Goal: Task Accomplishment & Management: Complete application form

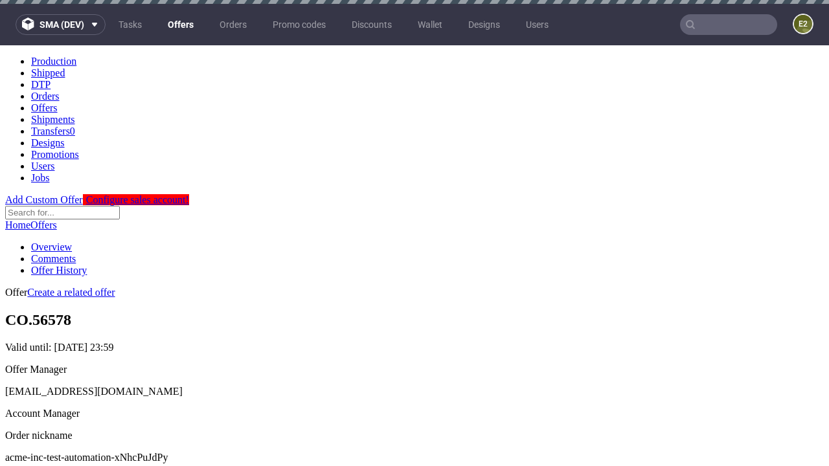
scroll to position [4, 0]
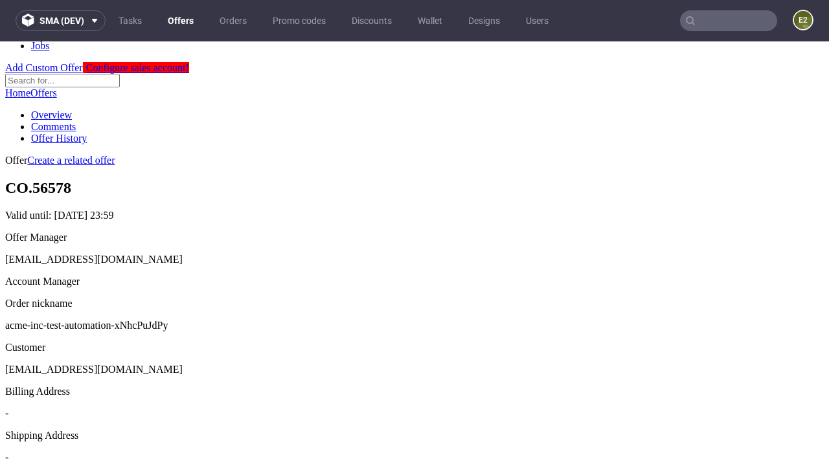
scroll to position [441, 0]
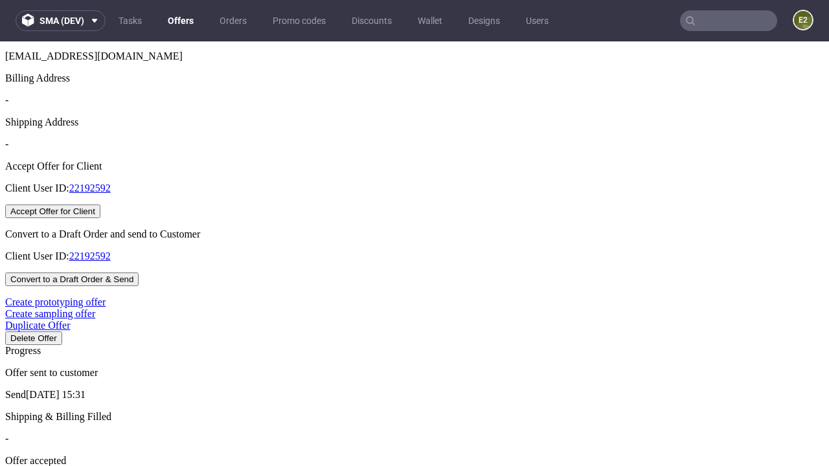
click at [100, 218] on button "Accept Offer for Client" at bounding box center [52, 212] width 95 height 14
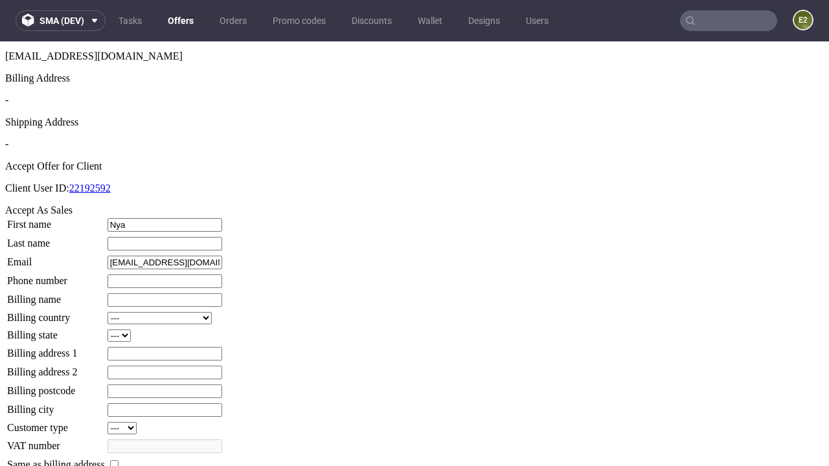
type input "Nya"
type input "Quitzon"
type input "1509813888"
type input "Valentin_Conroy"
select select "13"
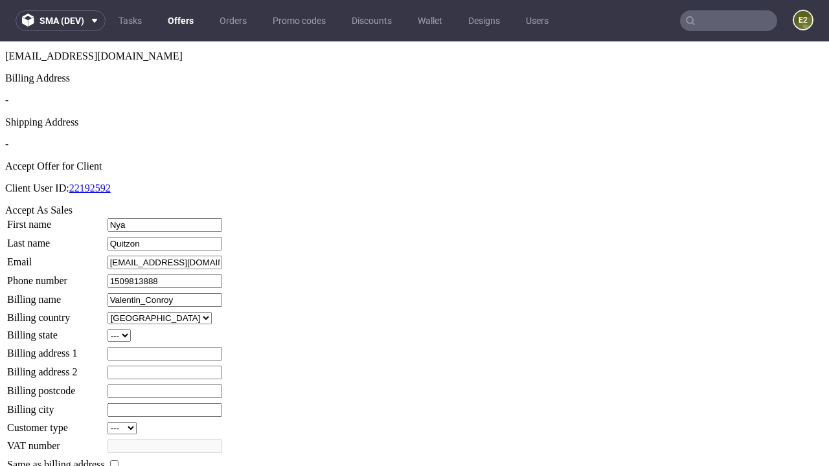
select select "132"
type input "Valentin_Conroy"
type input "9 Clifton Road"
type input "JA1 1VX"
type input "St. Pouros"
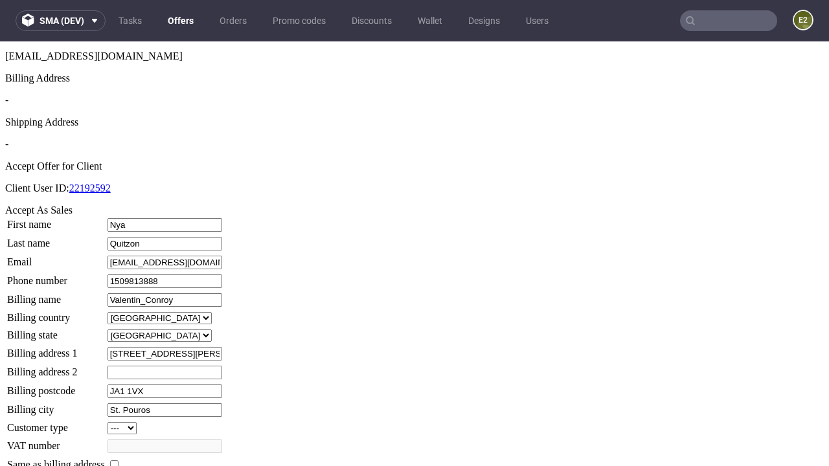
click at [118, 460] on input "checkbox" at bounding box center [114, 464] width 8 height 8
checkbox input "true"
type input "Valentin_Conroy"
select select "13"
type input "9 Clifton Road"
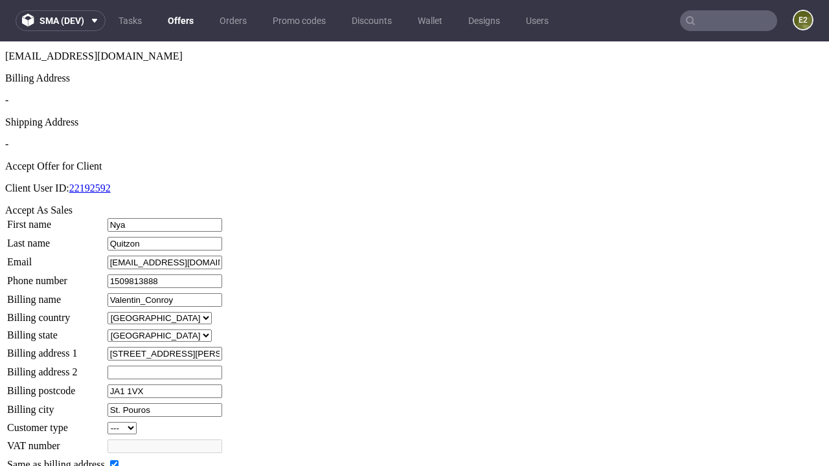
type input "JA1 1VX"
type input "St. Pouros"
select select "132"
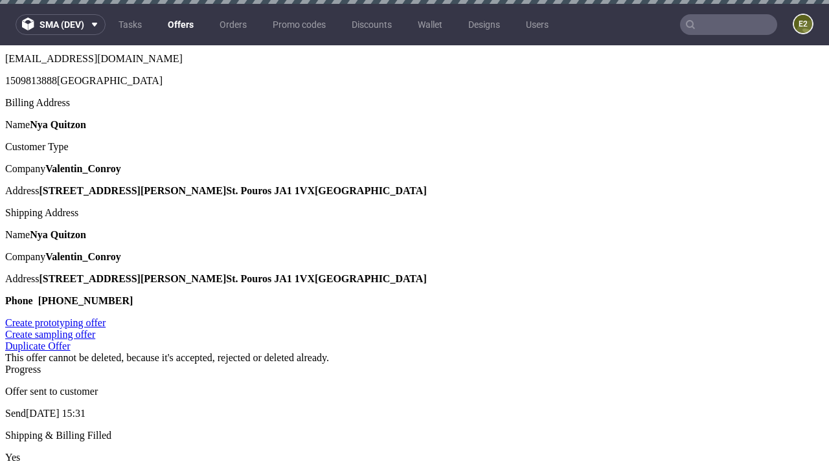
scroll to position [0, 0]
